Goal: Task Accomplishment & Management: Use online tool/utility

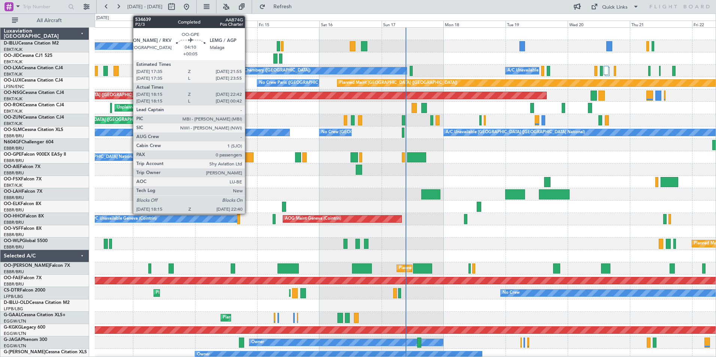
click at [248, 160] on div at bounding box center [248, 157] width 12 height 10
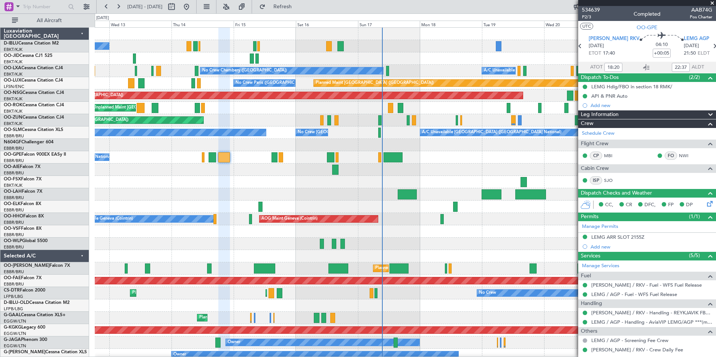
click at [426, 166] on div at bounding box center [405, 170] width 621 height 12
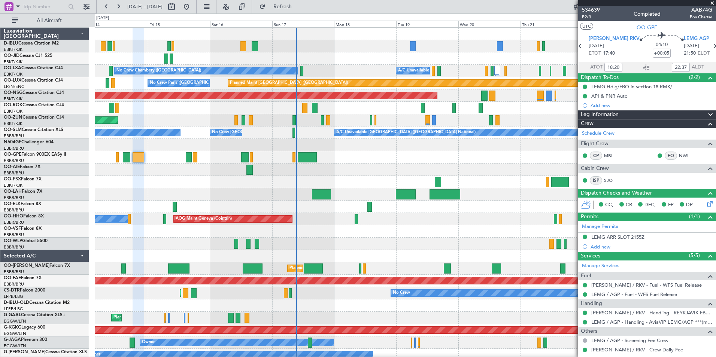
click at [357, 185] on div "No Crew [GEOGRAPHIC_DATA] ([GEOGRAPHIC_DATA] National) A/C Unavailable No [GEOG…" at bounding box center [405, 281] width 621 height 506
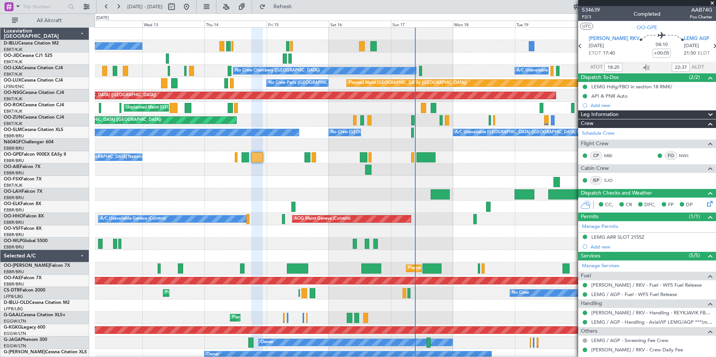
click at [372, 185] on div at bounding box center [405, 182] width 621 height 12
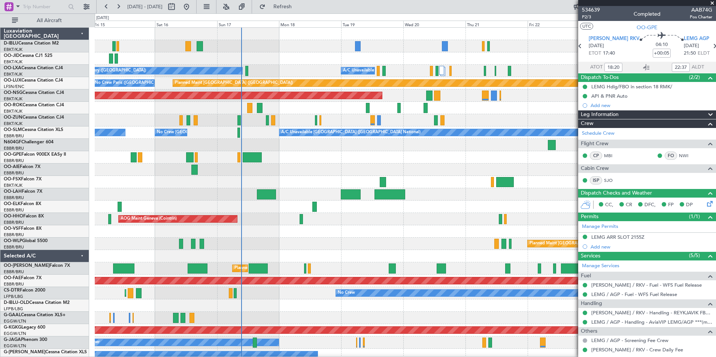
click at [322, 248] on div "Planned Maint [GEOGRAPHIC_DATA] ([GEOGRAPHIC_DATA])" at bounding box center [405, 244] width 621 height 12
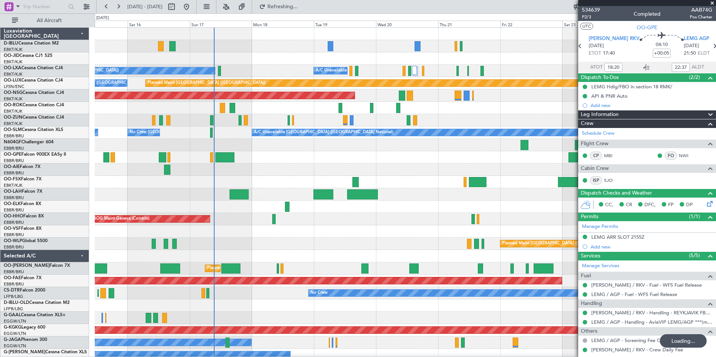
scroll to position [7, 0]
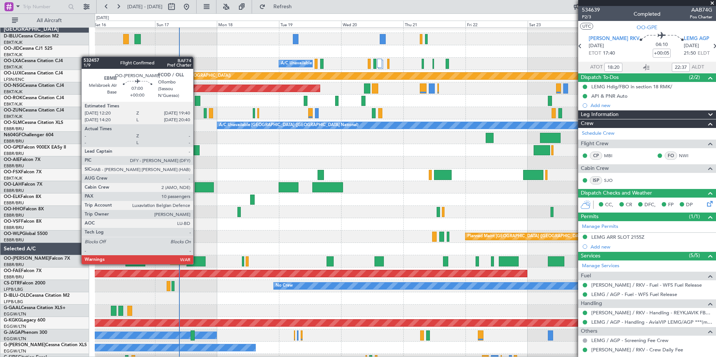
click at [197, 264] on div at bounding box center [195, 261] width 19 height 10
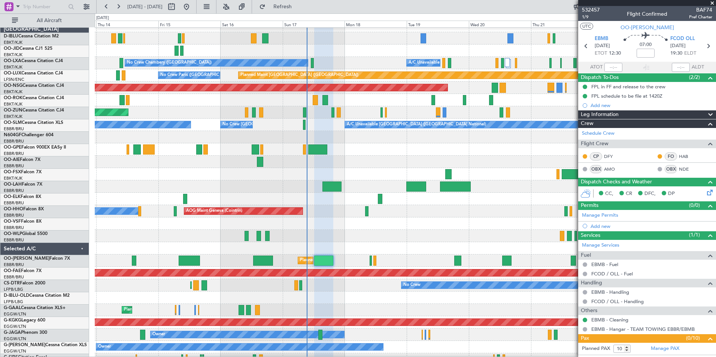
scroll to position [8, 0]
click at [408, 227] on div at bounding box center [405, 223] width 621 height 12
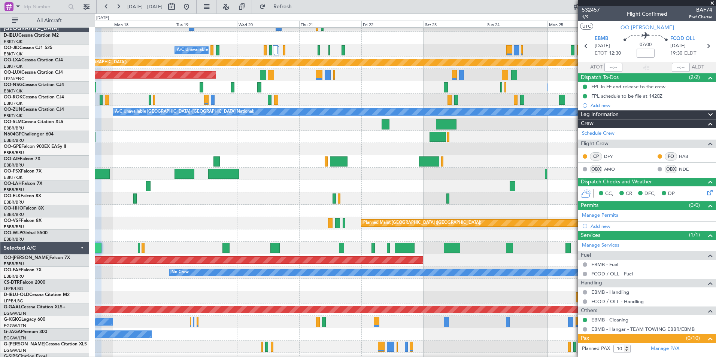
click at [279, 227] on div "Planned Maint [GEOGRAPHIC_DATA] ([GEOGRAPHIC_DATA])" at bounding box center [405, 223] width 621 height 12
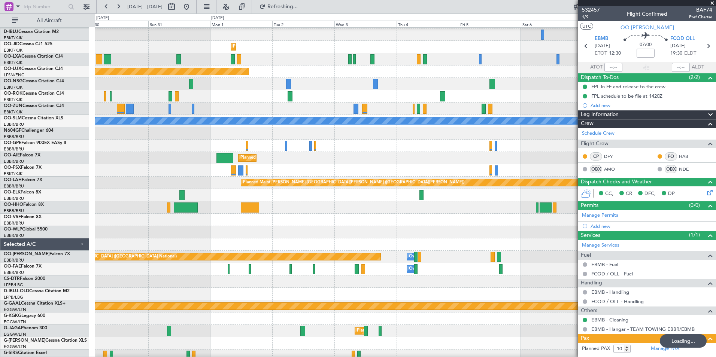
scroll to position [0, 0]
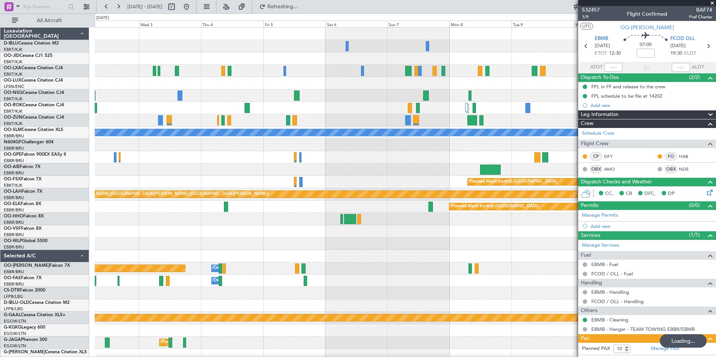
click at [273, 235] on div "Planned Maint Kortrijk-[GEOGRAPHIC_DATA] Planned Maint [GEOGRAPHIC_DATA]-[GEOGR…" at bounding box center [405, 275] width 621 height 494
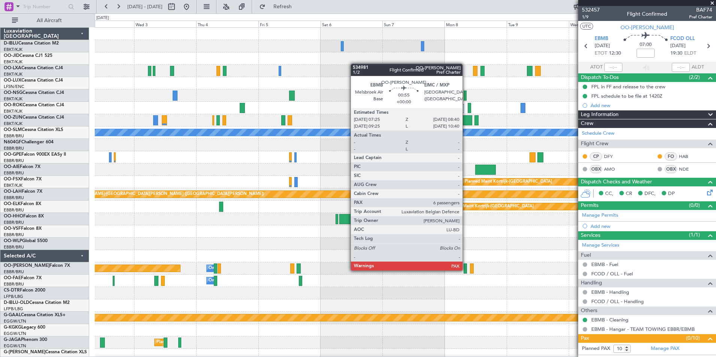
click at [466, 270] on div at bounding box center [464, 269] width 3 height 10
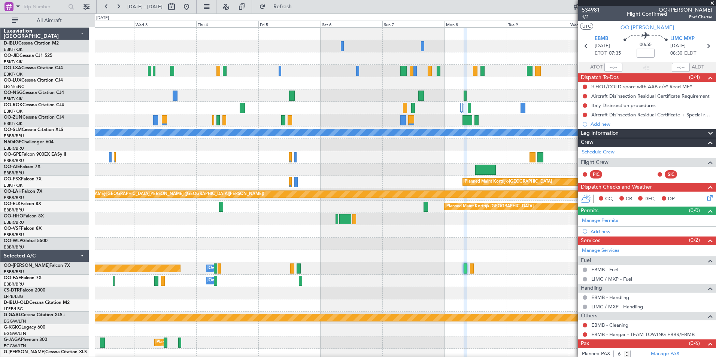
click at [591, 6] on span "534981" at bounding box center [591, 10] width 18 height 8
click at [597, 9] on span "534981" at bounding box center [591, 10] width 18 height 8
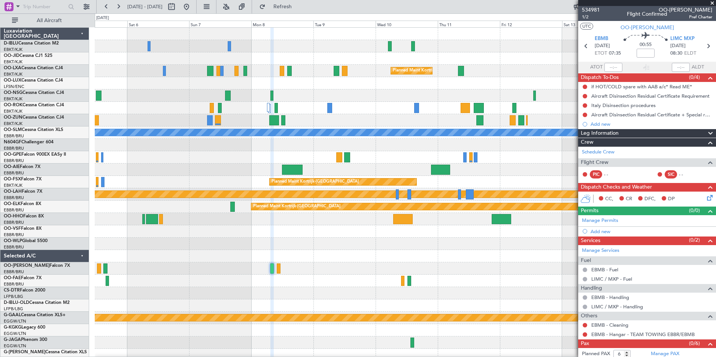
click at [320, 264] on div "Planned Maint Kortrijk-[GEOGRAPHIC_DATA] Planned Maint [GEOGRAPHIC_DATA]-[GEOGR…" at bounding box center [405, 275] width 621 height 494
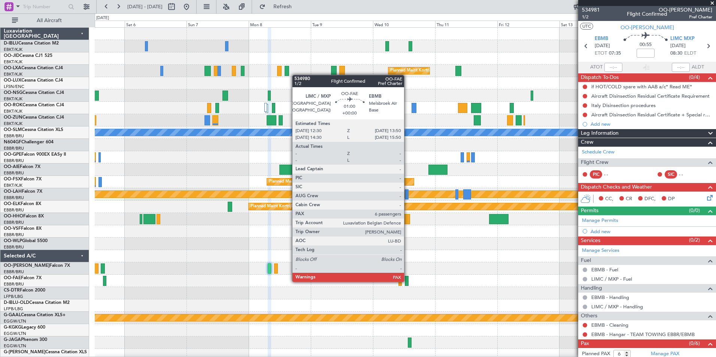
click at [407, 281] on div at bounding box center [407, 281] width 4 height 10
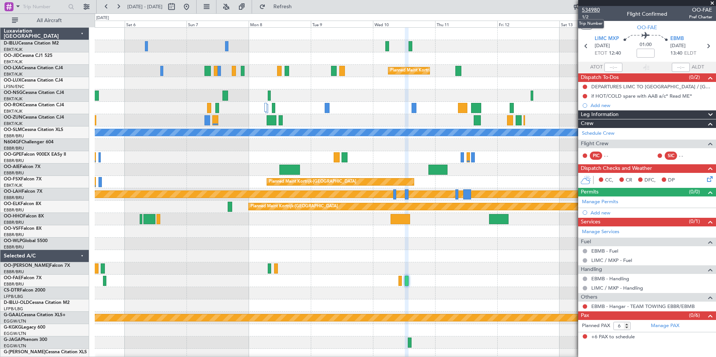
click at [596, 10] on span "534980" at bounding box center [591, 10] width 18 height 8
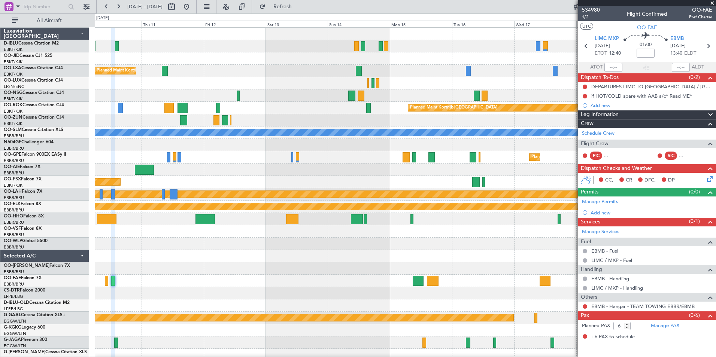
click at [210, 251] on div "Planned Maint Kortrijk-[GEOGRAPHIC_DATA] Planned Maint [GEOGRAPHIC_DATA]-[GEOGR…" at bounding box center [405, 262] width 621 height 469
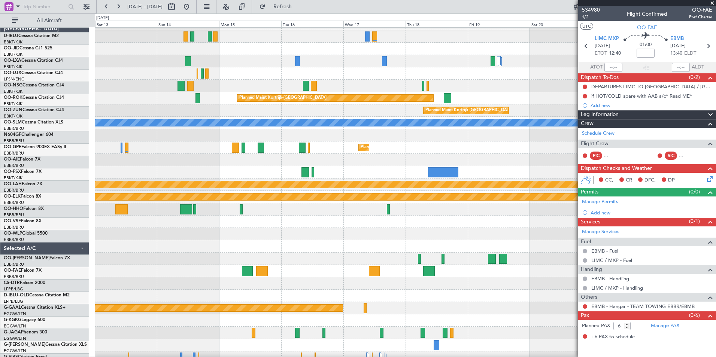
scroll to position [10, 0]
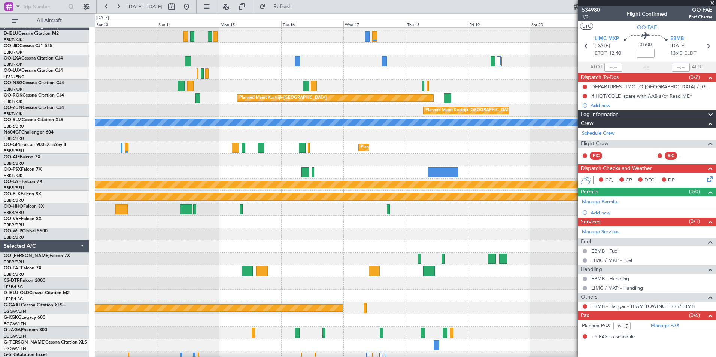
click at [329, 263] on div at bounding box center [405, 259] width 621 height 12
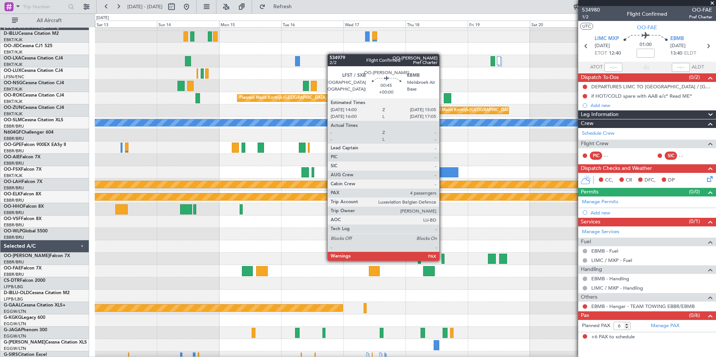
click at [442, 260] on div at bounding box center [442, 259] width 3 height 10
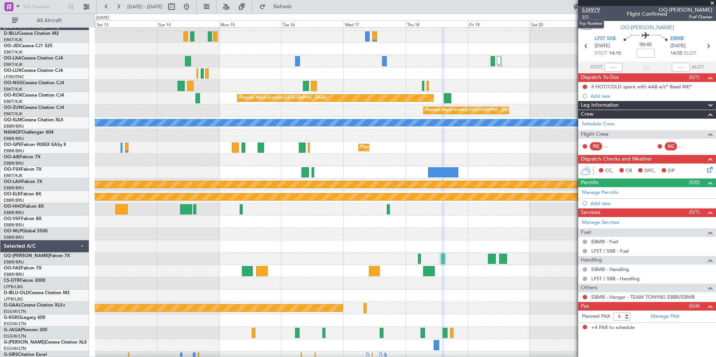
click at [593, 12] on span "534979" at bounding box center [591, 10] width 18 height 8
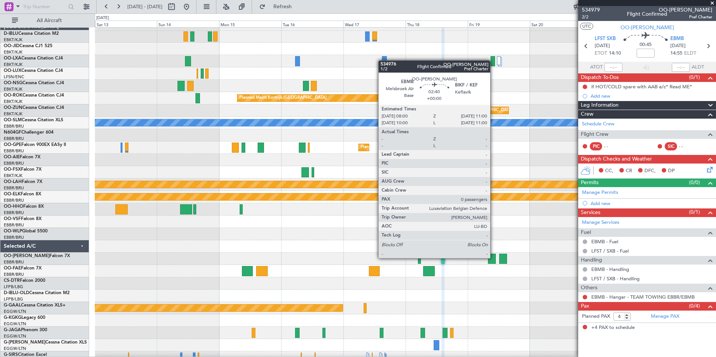
click at [493, 258] on div at bounding box center [492, 259] width 8 height 10
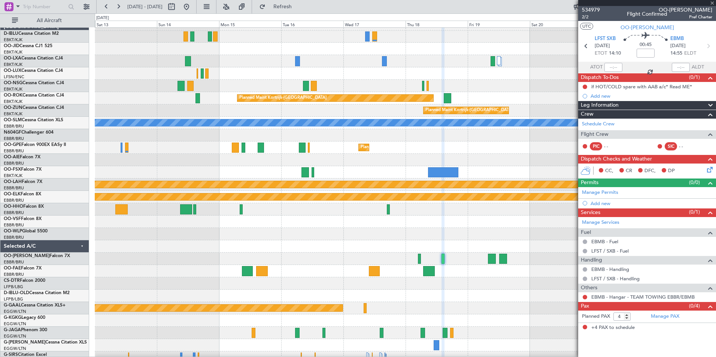
type input "0"
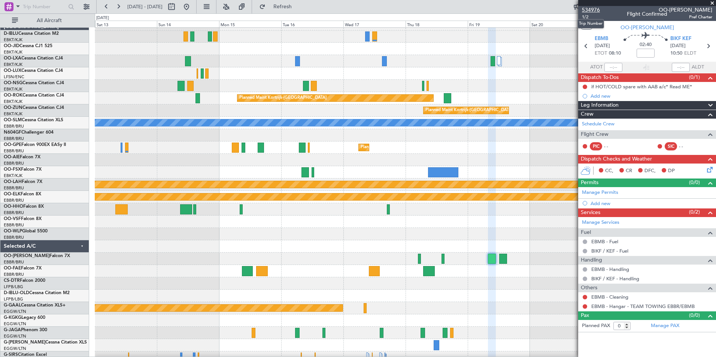
click at [599, 6] on span "534976" at bounding box center [591, 10] width 18 height 8
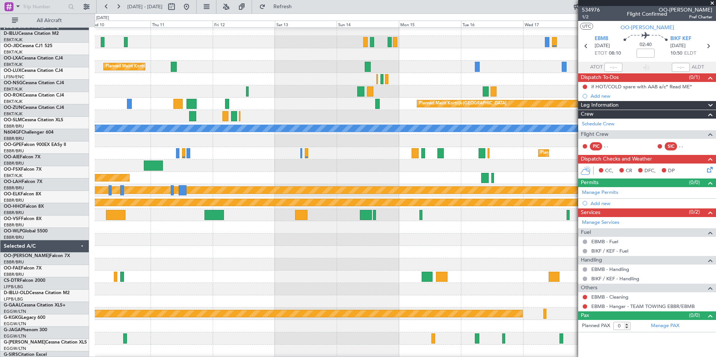
scroll to position [2, 0]
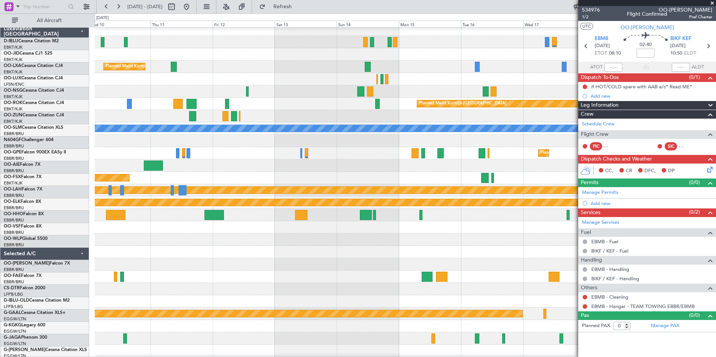
click at [495, 248] on div at bounding box center [405, 252] width 621 height 12
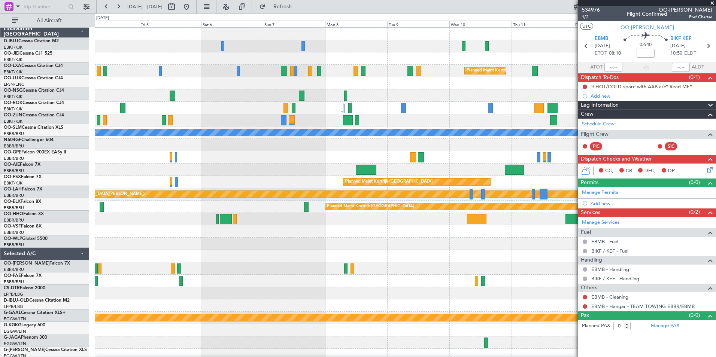
click at [625, 288] on fb-app "[DATE] - [DATE] Refresh Quick Links All Aircraft Planned Maint [GEOGRAPHIC_DATA…" at bounding box center [358, 181] width 716 height 351
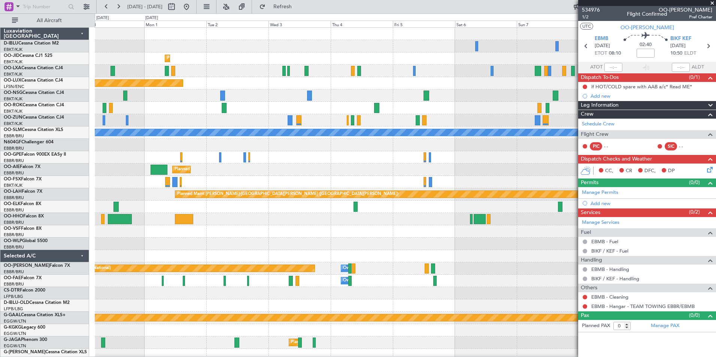
click at [621, 260] on fb-app "[DATE] - [DATE] Refresh Quick Links All Aircraft Planned Maint [GEOGRAPHIC_DATA…" at bounding box center [358, 181] width 716 height 351
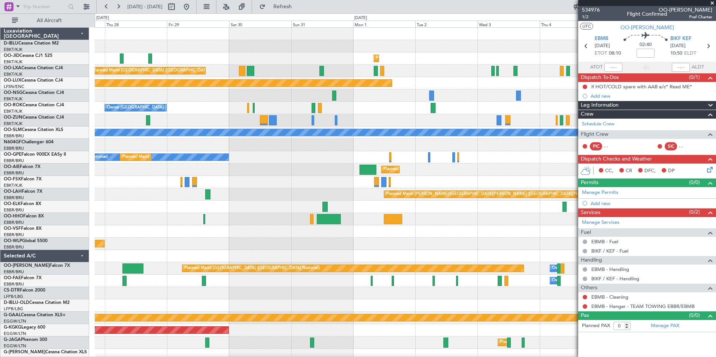
click at [523, 236] on div "Planned Maint Kortrijk-[GEOGRAPHIC_DATA] Planned Maint [GEOGRAPHIC_DATA] ([GEOG…" at bounding box center [405, 275] width 621 height 494
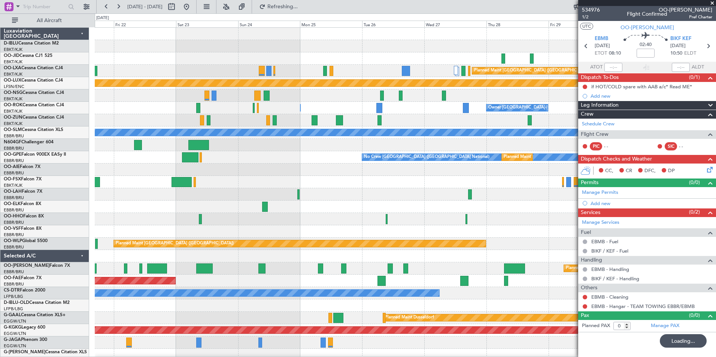
click at [488, 258] on div "Planned Maint Kortrijk-[GEOGRAPHIC_DATA] Planned Maint [GEOGRAPHIC_DATA] ([GEOG…" at bounding box center [405, 281] width 621 height 506
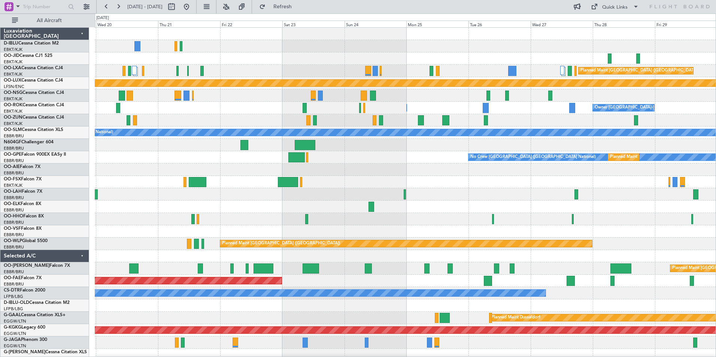
click at [186, 220] on div "Planned Maint Kortrijk-[GEOGRAPHIC_DATA] Planned Maint [GEOGRAPHIC_DATA] ([GEOG…" at bounding box center [405, 262] width 621 height 469
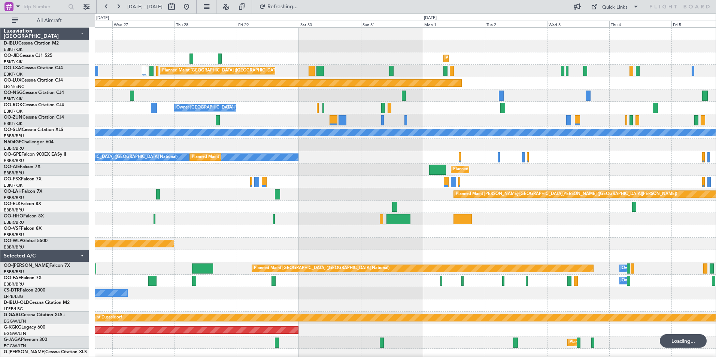
click at [433, 238] on div "Planned Maint [GEOGRAPHIC_DATA] ([GEOGRAPHIC_DATA])" at bounding box center [405, 244] width 621 height 12
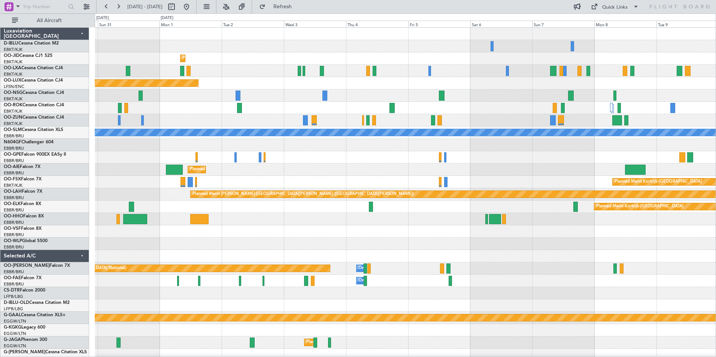
click at [523, 306] on div "Planned Maint Kortrijk-[GEOGRAPHIC_DATA] Planned Maint [GEOGRAPHIC_DATA]-[GEOGR…" at bounding box center [405, 281] width 621 height 506
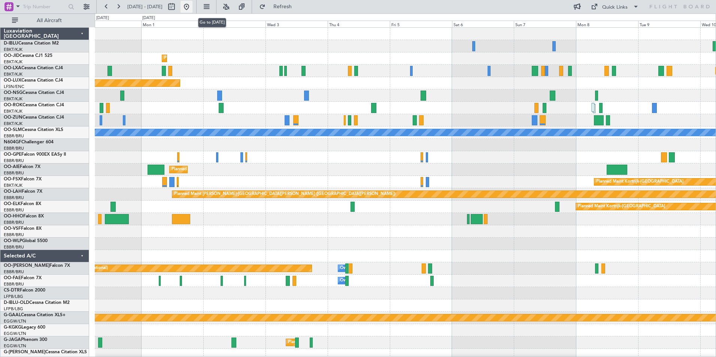
click at [192, 9] on button at bounding box center [186, 7] width 12 height 12
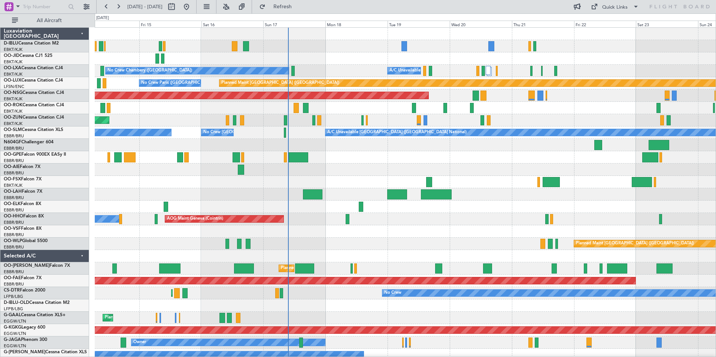
click at [420, 244] on div "No Crew [GEOGRAPHIC_DATA] ([GEOGRAPHIC_DATA] National) No [GEOGRAPHIC_DATA] ([G…" at bounding box center [405, 281] width 621 height 506
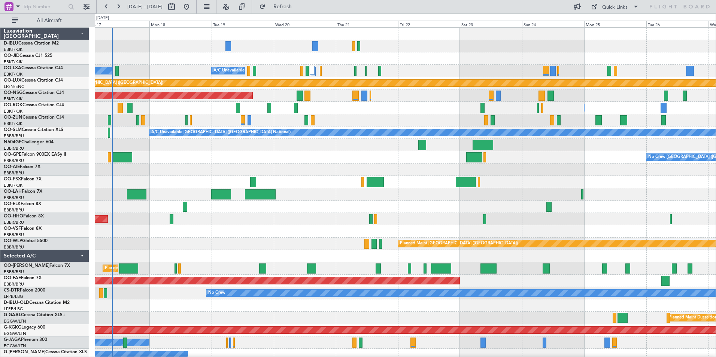
click at [301, 226] on div "No Crew Chambery ([GEOGRAPHIC_DATA]) A/C Unavailable Planned Maint [GEOGRAPHIC_…" at bounding box center [405, 262] width 621 height 469
